Goal: Navigation & Orientation: Find specific page/section

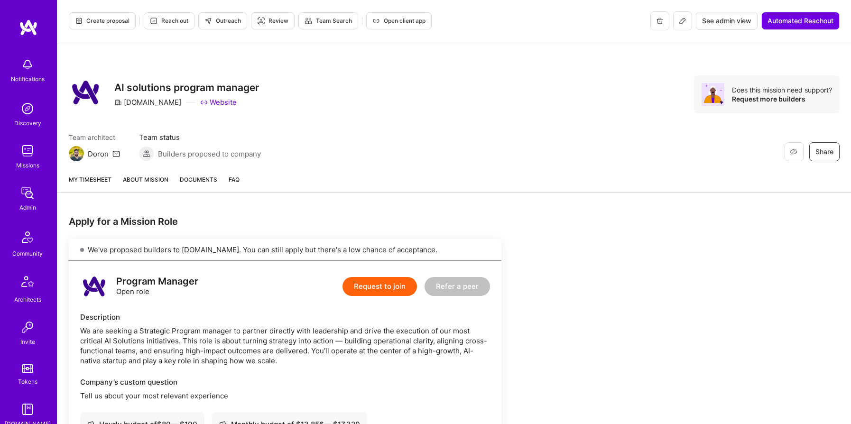
click at [714, 24] on span "See admin view" at bounding box center [726, 20] width 49 height 9
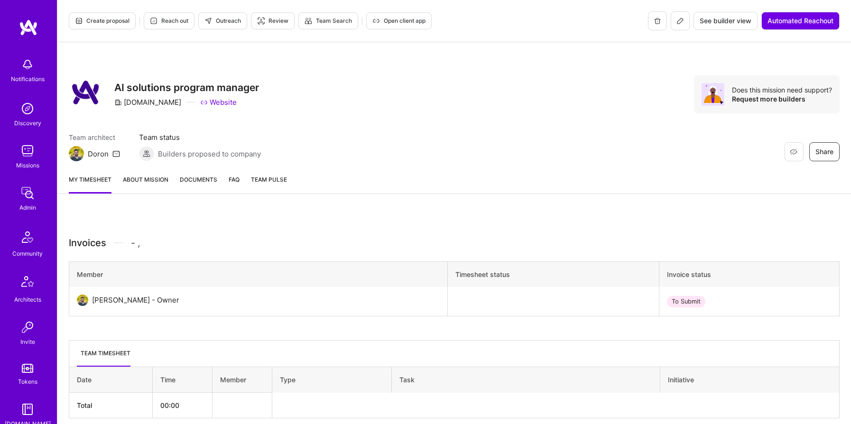
scroll to position [41, 0]
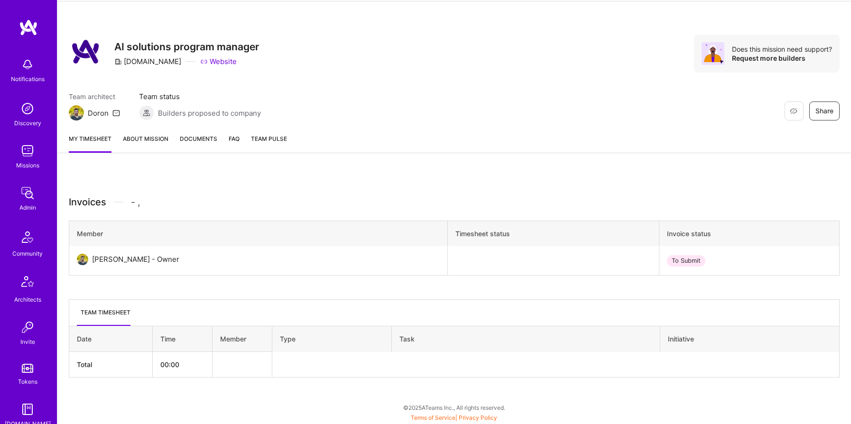
click at [24, 150] on img at bounding box center [27, 150] width 19 height 19
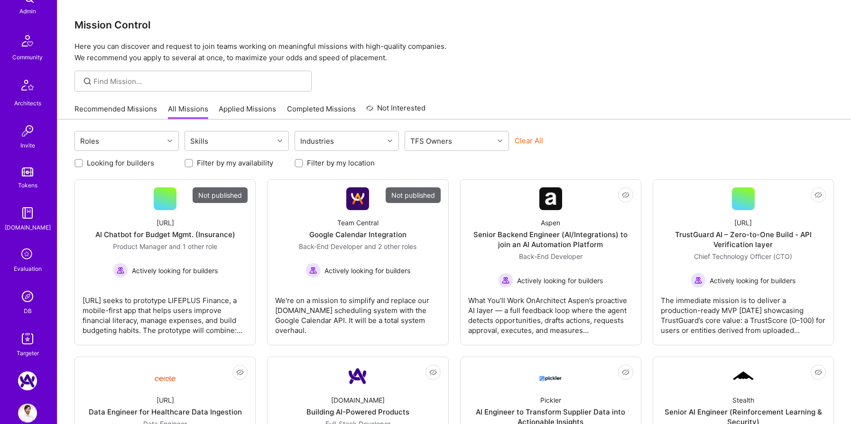
scroll to position [90, 0]
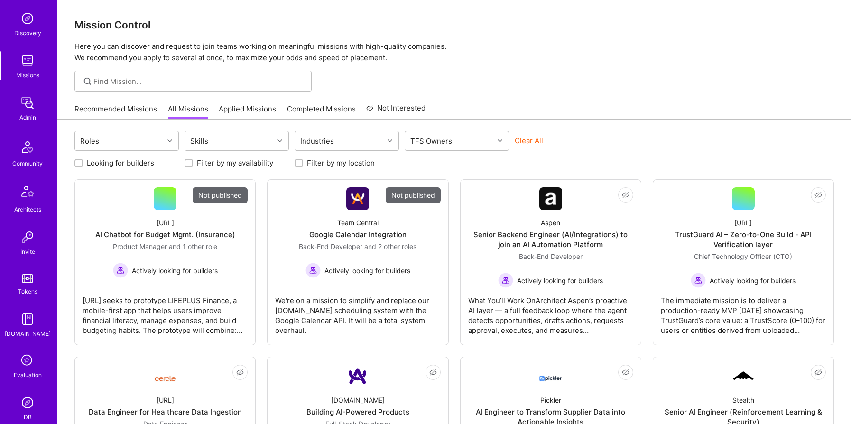
click at [22, 60] on img at bounding box center [27, 60] width 19 height 19
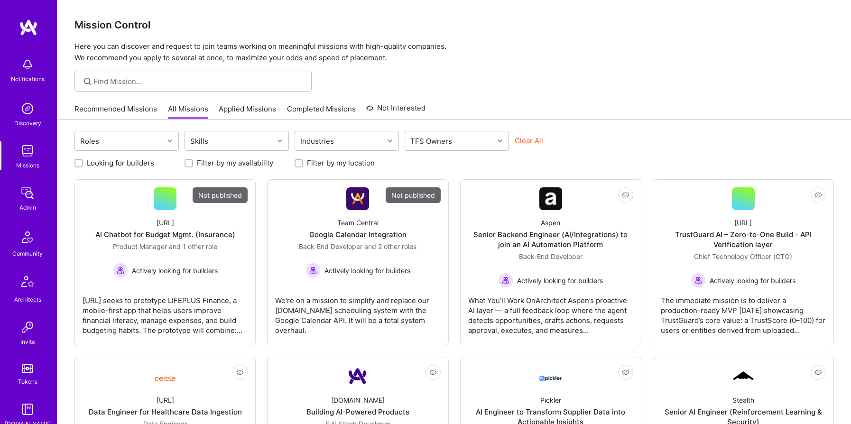
click at [23, 116] on img at bounding box center [27, 108] width 19 height 19
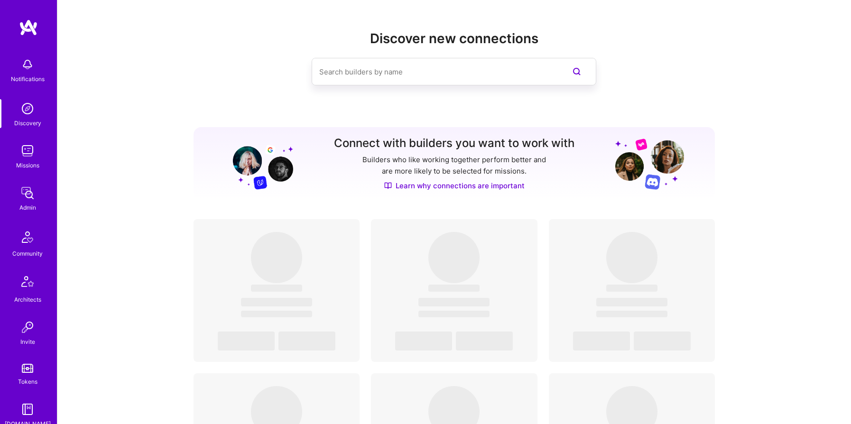
click at [25, 27] on img at bounding box center [28, 27] width 19 height 17
